Goal: Check status: Check status

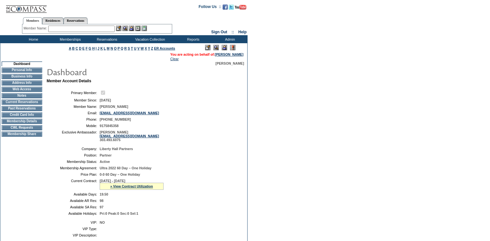
click at [17, 110] on td "Past Reservations" at bounding box center [22, 108] width 41 height 5
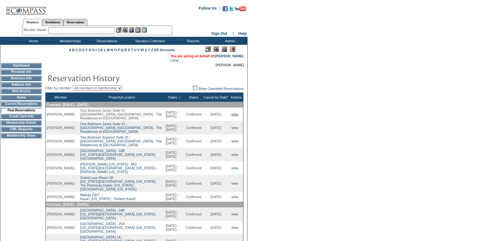
click at [234, 115] on link "view" at bounding box center [234, 114] width 7 height 4
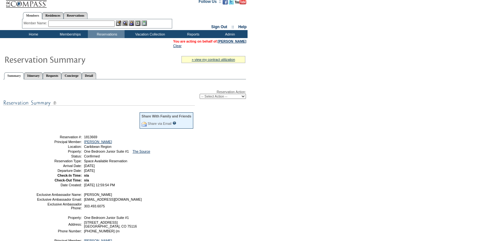
scroll to position [5, 0]
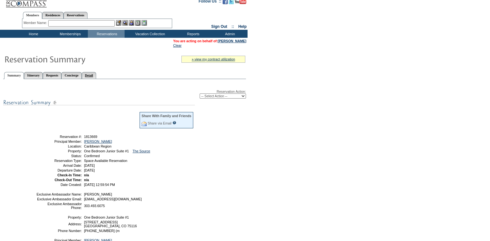
click at [96, 74] on link "Detail" at bounding box center [89, 75] width 15 height 7
